Goal: Transaction & Acquisition: Purchase product/service

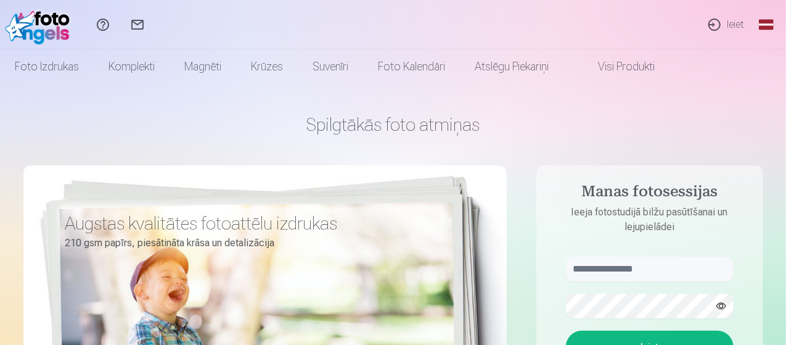
click at [730, 30] on link "Ieiet" at bounding box center [726, 24] width 57 height 49
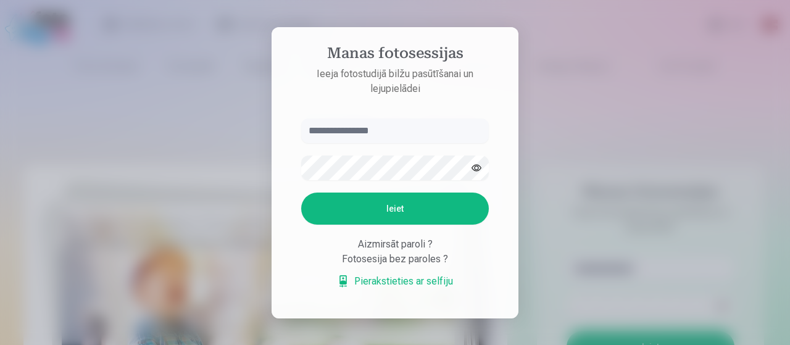
click at [384, 128] on input "text" at bounding box center [395, 130] width 188 height 25
click at [372, 201] on button "Ieiet" at bounding box center [395, 208] width 188 height 32
click at [363, 118] on input "******" at bounding box center [395, 130] width 188 height 25
type input "**********"
click at [380, 202] on button "Ieiet" at bounding box center [395, 208] width 188 height 32
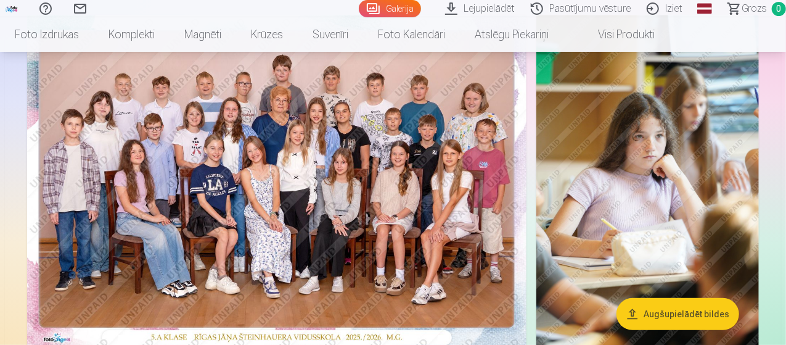
scroll to position [136, 0]
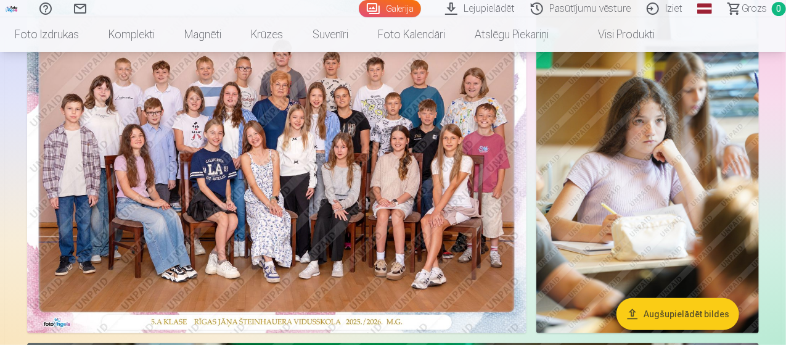
click at [449, 102] on img at bounding box center [277, 166] width 500 height 334
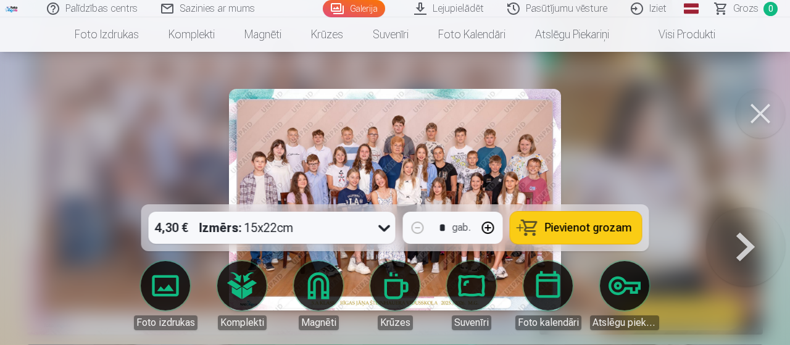
click at [633, 113] on div at bounding box center [395, 172] width 790 height 345
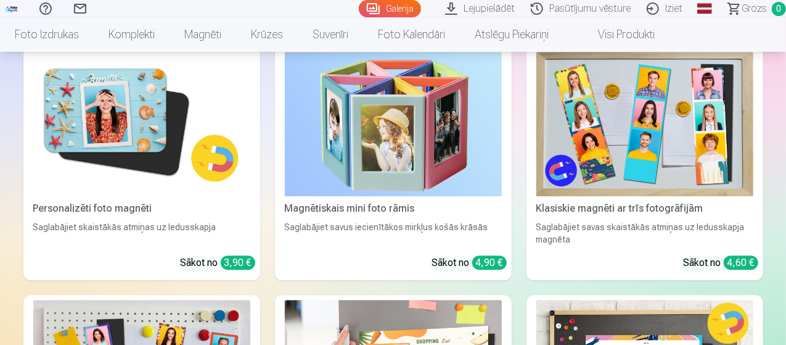
scroll to position [6527, 0]
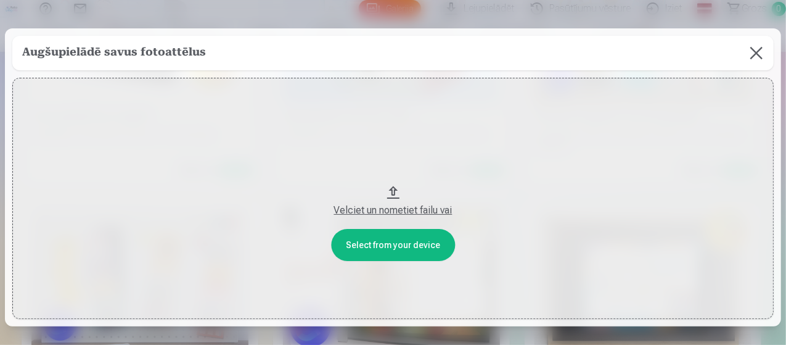
scroll to position [6550, 0]
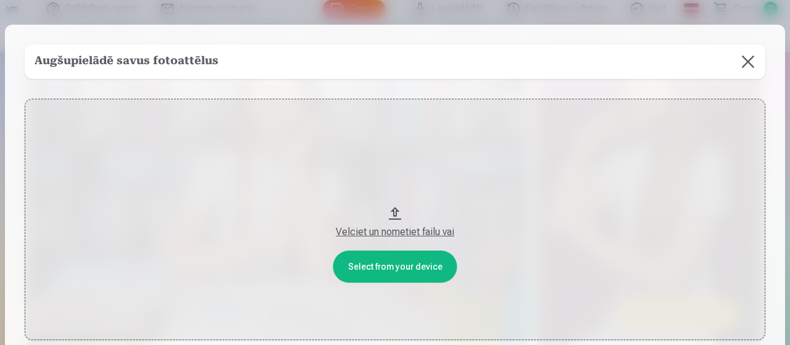
click at [390, 234] on div "Velciet un nometiet failu vai" at bounding box center [395, 232] width 716 height 15
click at [745, 66] on button at bounding box center [747, 61] width 35 height 35
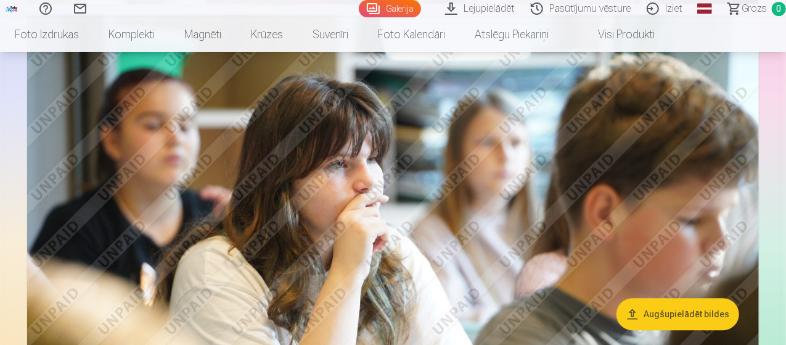
scroll to position [1440, 0]
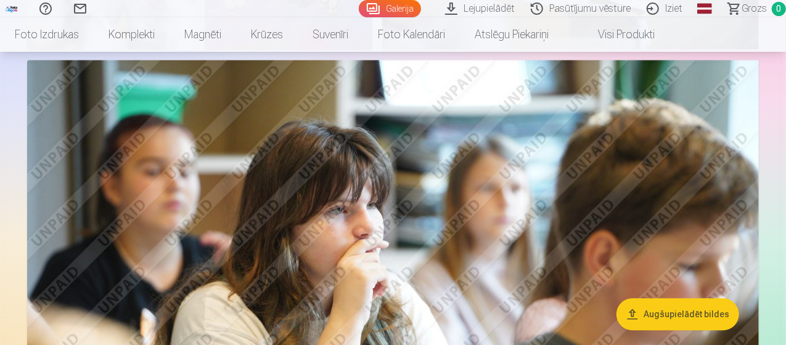
click at [368, 12] on link "Galerija" at bounding box center [390, 8] width 62 height 17
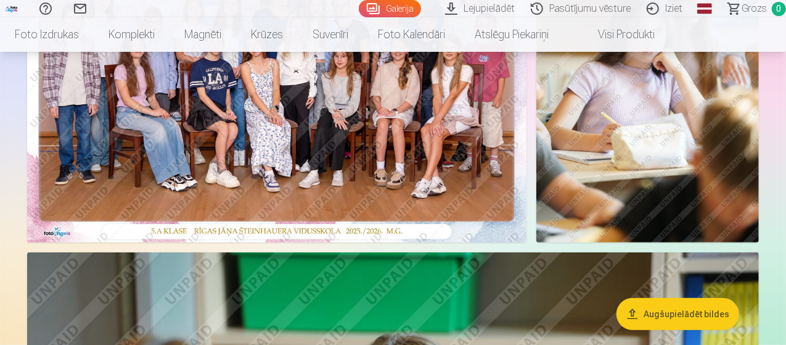
scroll to position [121, 0]
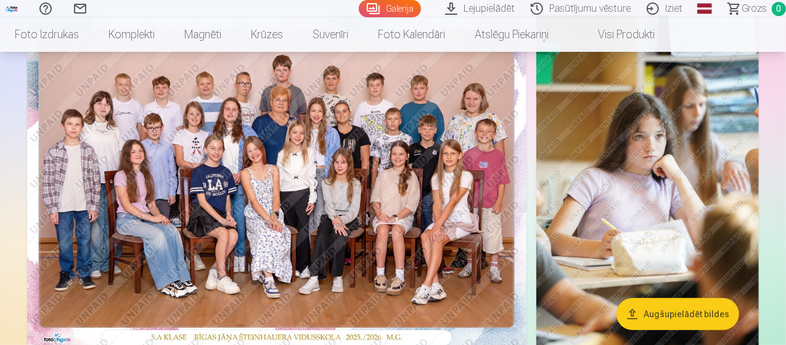
drag, startPoint x: 360, startPoint y: 269, endPoint x: 286, endPoint y: 244, distance: 78.2
click at [286, 244] on img at bounding box center [277, 182] width 500 height 334
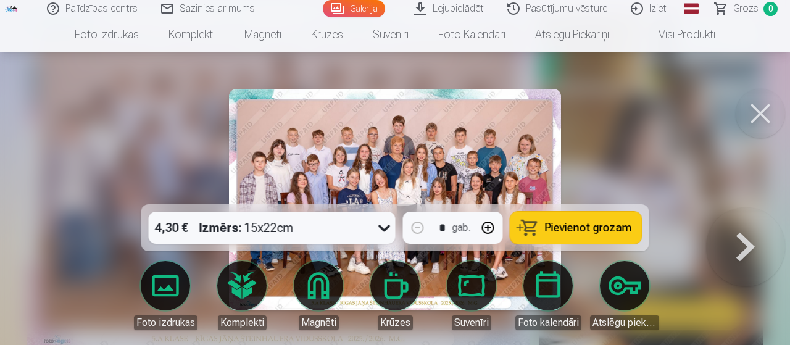
click at [587, 229] on span "Pievienot grozam" at bounding box center [588, 227] width 87 height 11
click at [764, 113] on button at bounding box center [759, 113] width 49 height 49
